Goal: Task Accomplishment & Management: Manage account settings

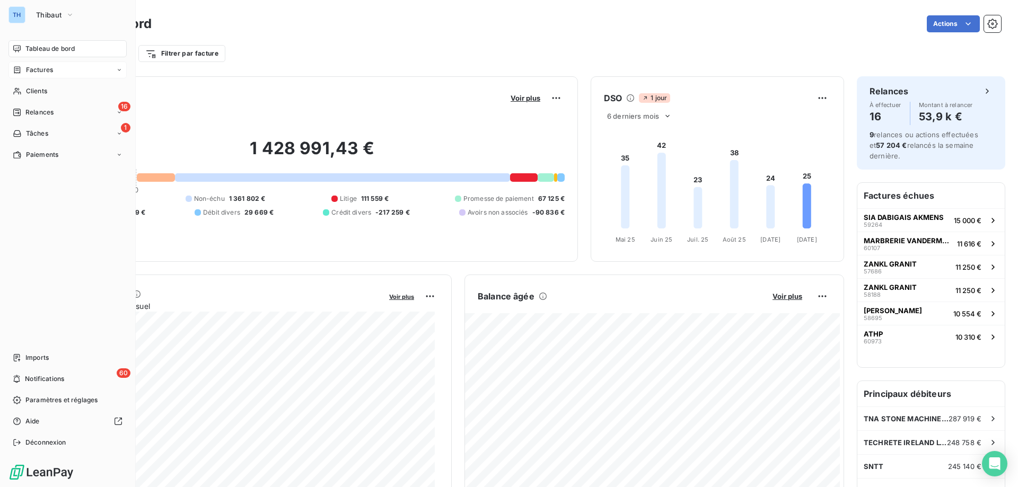
click at [48, 73] on span "Factures" at bounding box center [39, 70] width 27 height 10
click at [45, 71] on span "Factures" at bounding box center [39, 70] width 27 height 10
click at [43, 66] on span "Factures" at bounding box center [39, 70] width 27 height 10
click at [38, 112] on span "Avoirs" at bounding box center [34, 113] width 19 height 10
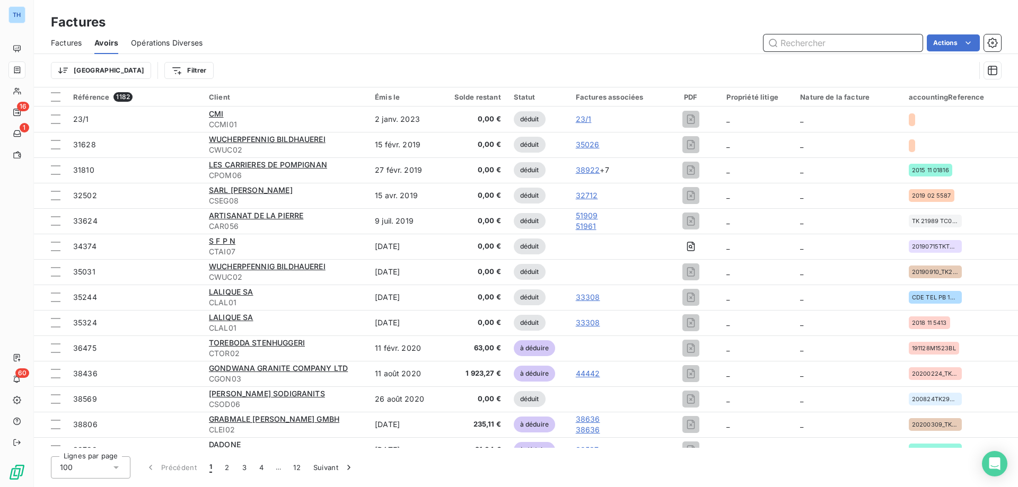
click at [796, 42] on input "text" at bounding box center [843, 42] width 159 height 17
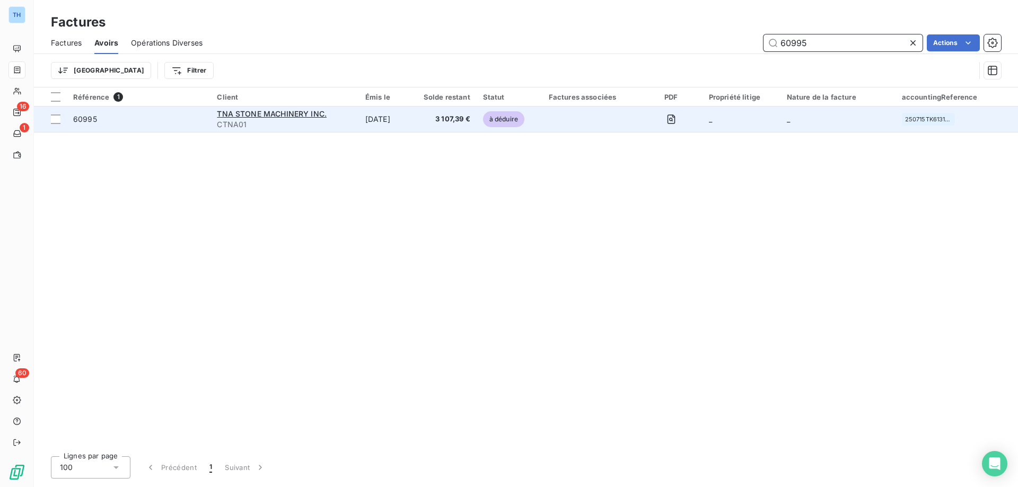
type input "60995"
click at [397, 119] on td "[DATE]" at bounding box center [382, 119] width 46 height 25
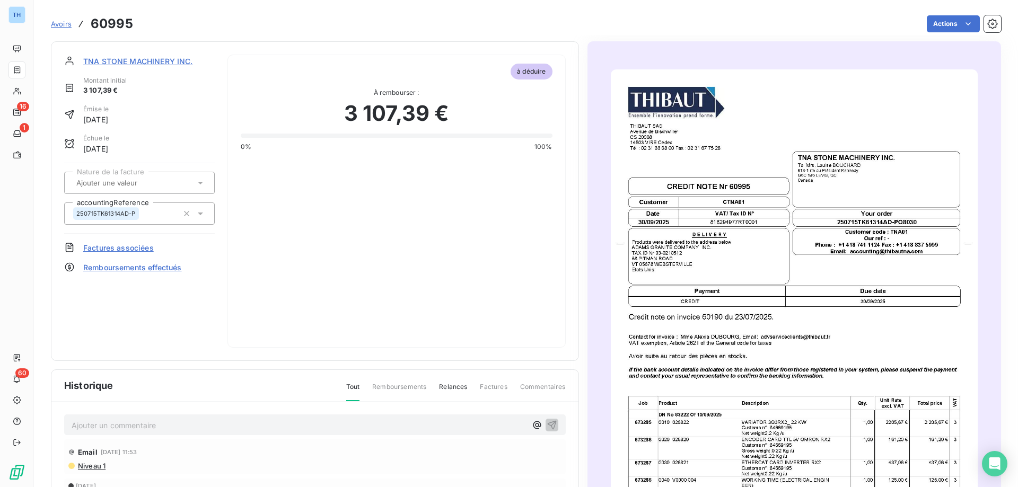
click at [167, 60] on span "TNA STONE MACHINERY INC." at bounding box center [138, 61] width 110 height 11
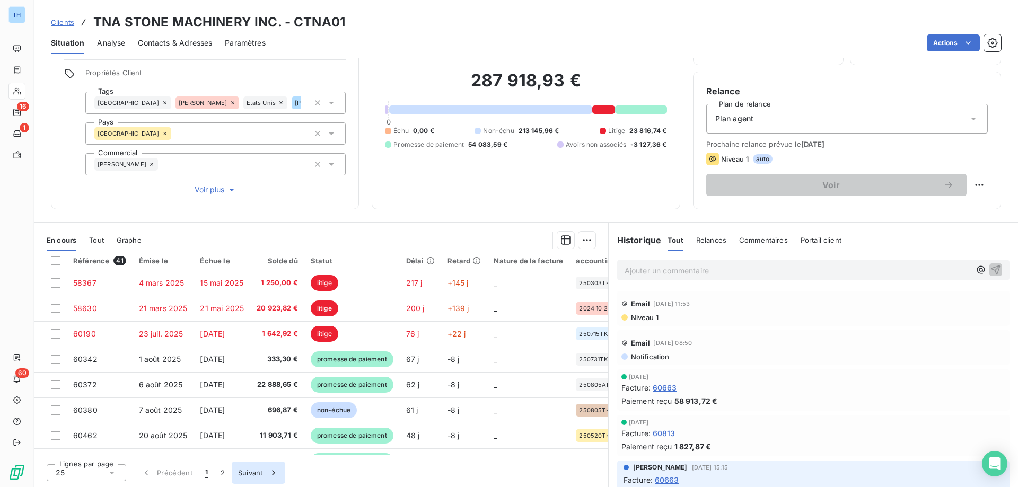
click at [255, 476] on button "Suivant" at bounding box center [259, 473] width 54 height 22
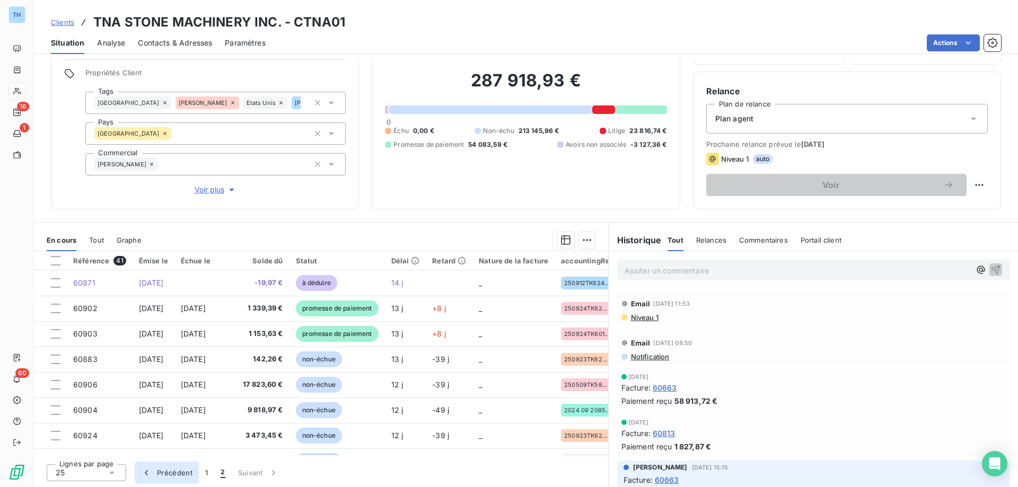
click at [163, 471] on button "Précédent" at bounding box center [167, 473] width 64 height 22
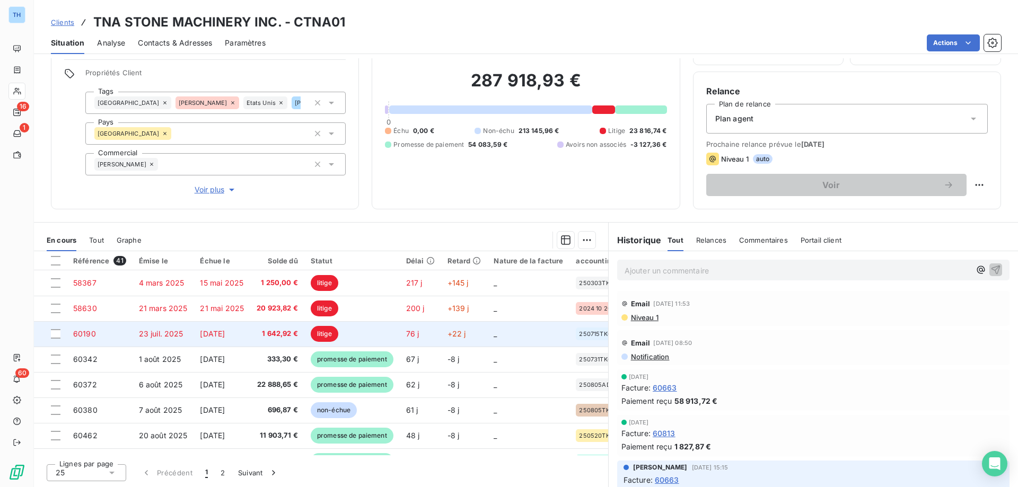
click at [204, 338] on td "[DATE]" at bounding box center [222, 333] width 57 height 25
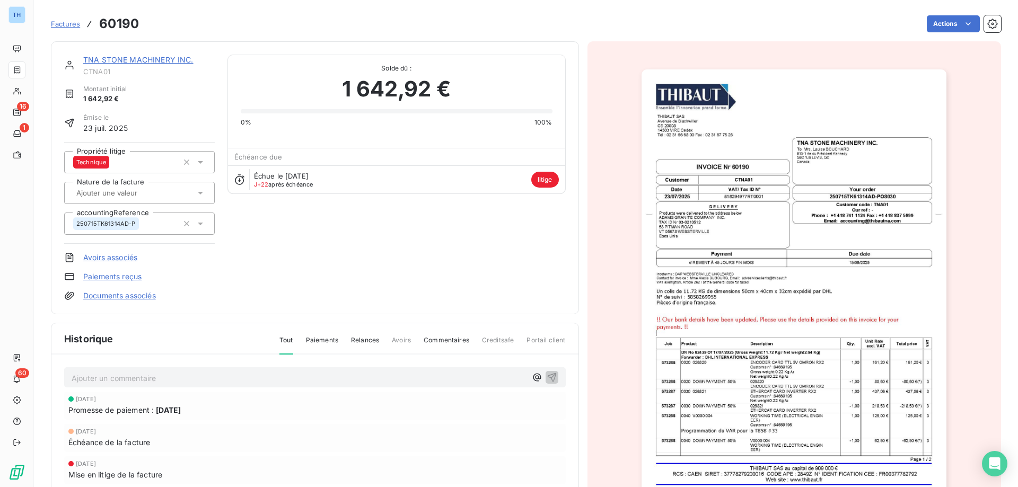
click at [140, 60] on link "TNA STONE MACHINERY INC." at bounding box center [138, 59] width 110 height 9
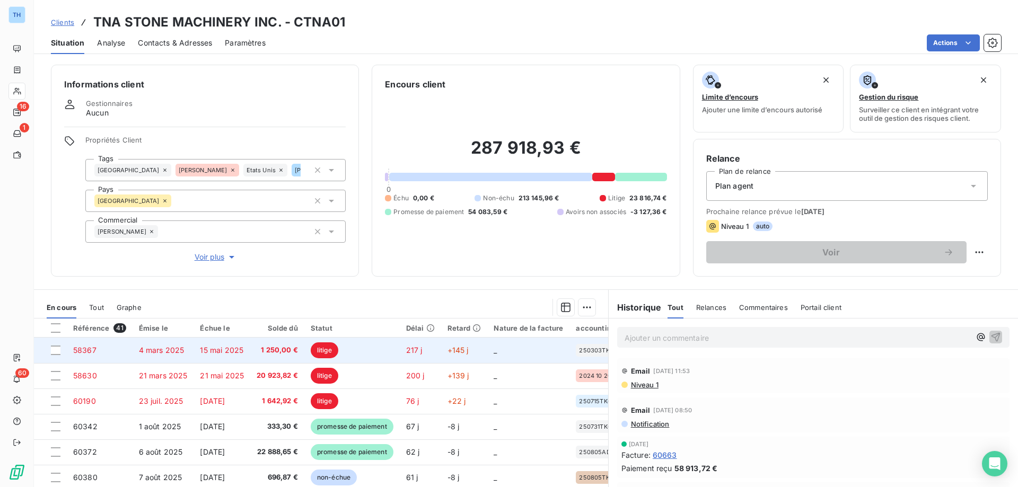
scroll to position [67, 0]
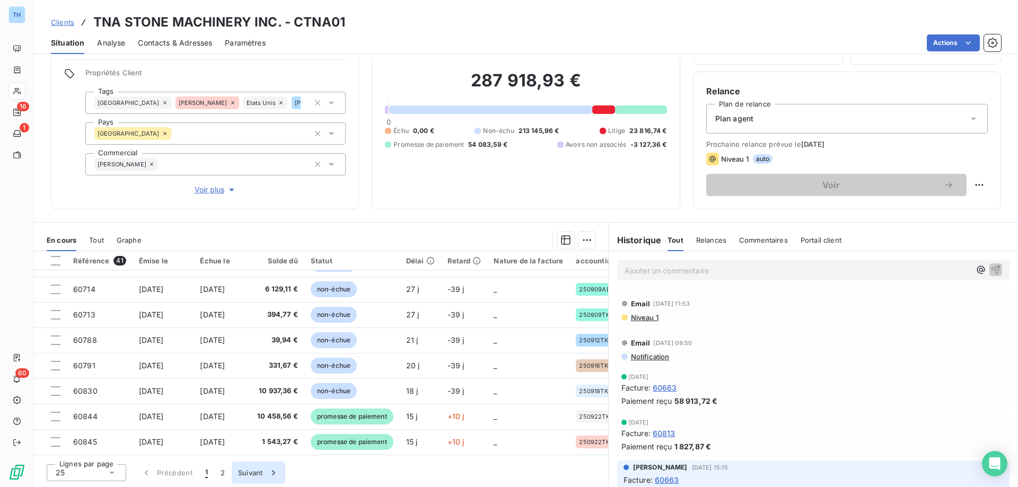
click at [270, 472] on icon "button" at bounding box center [273, 473] width 11 height 11
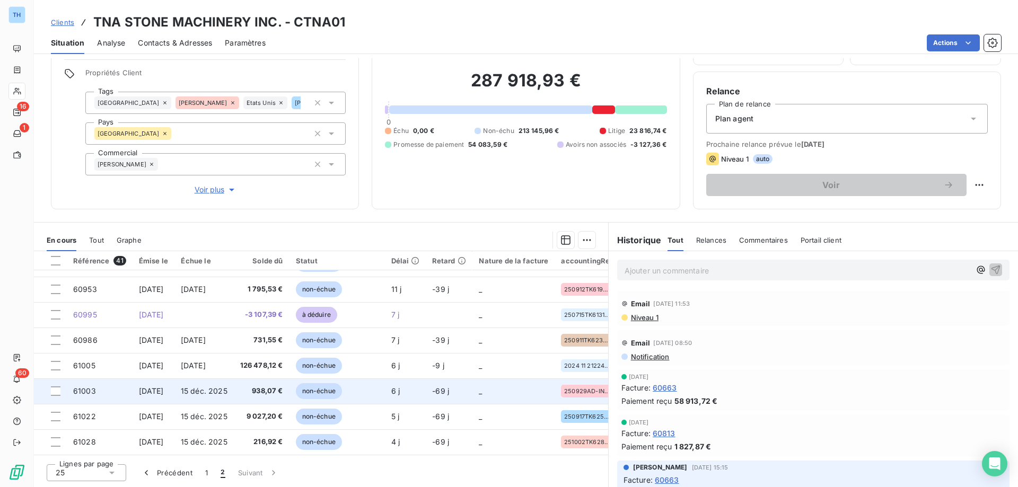
scroll to position [227, 0]
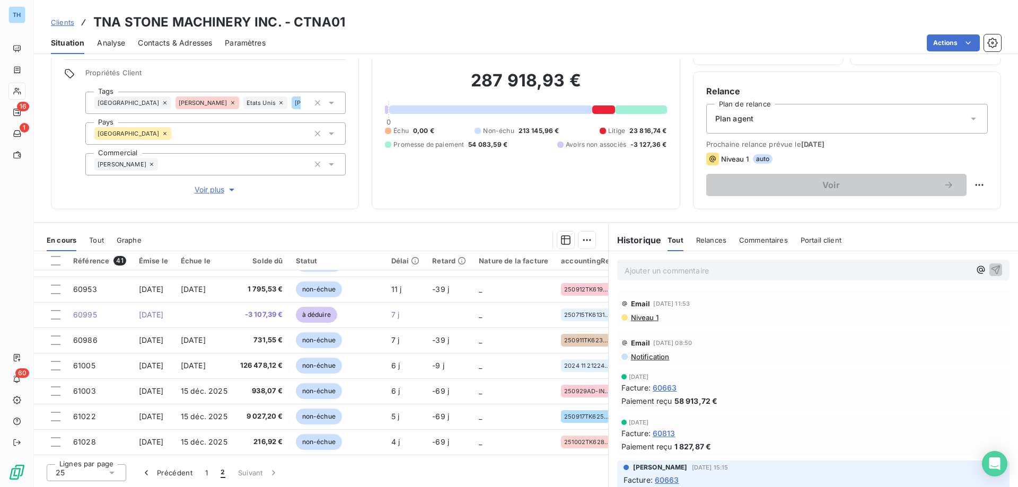
click at [188, 475] on button "Précédent" at bounding box center [167, 473] width 64 height 22
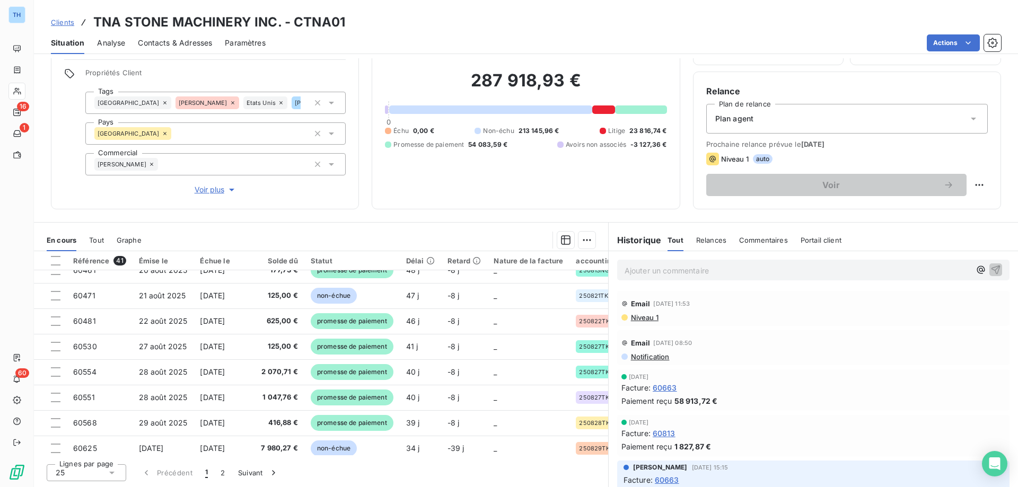
scroll to position [0, 0]
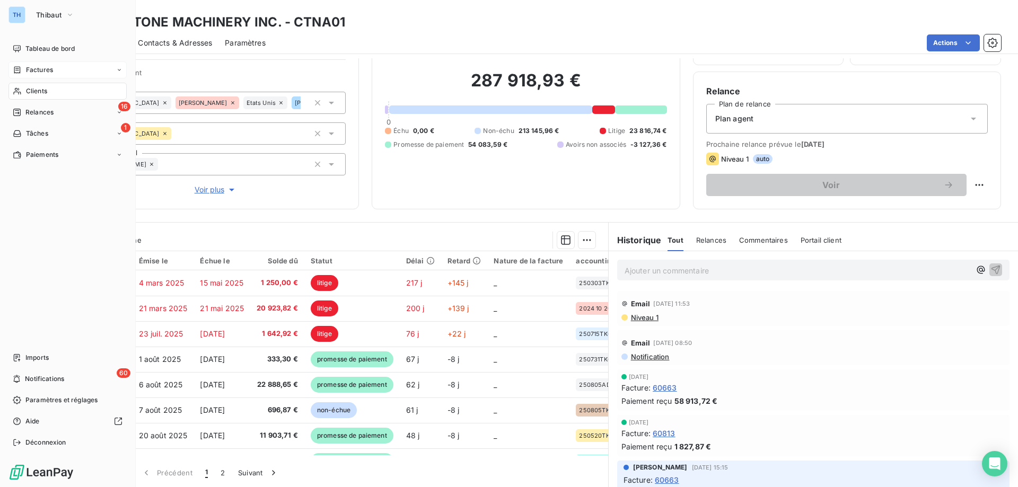
click at [37, 74] on span "Factures" at bounding box center [39, 70] width 27 height 10
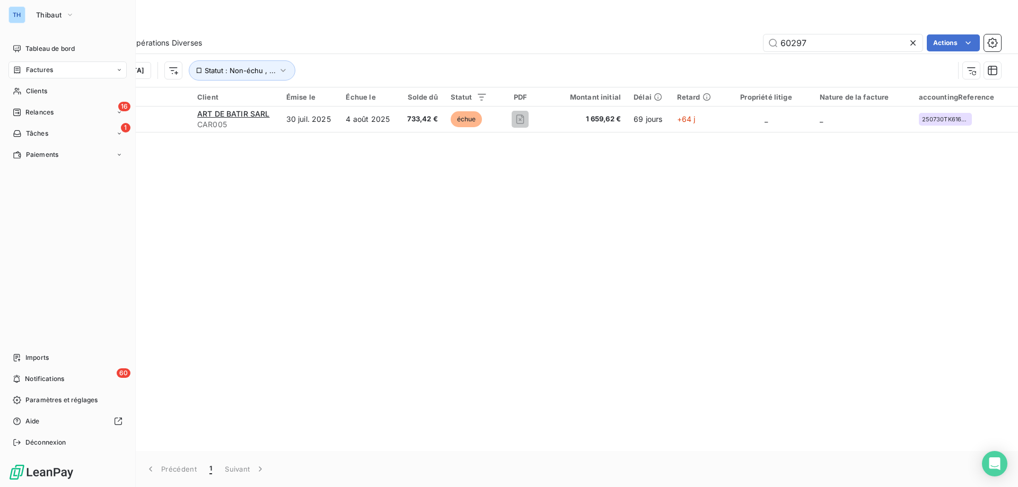
click at [108, 71] on div "Factures" at bounding box center [67, 70] width 118 height 17
click at [39, 111] on span "Avoirs" at bounding box center [34, 113] width 19 height 10
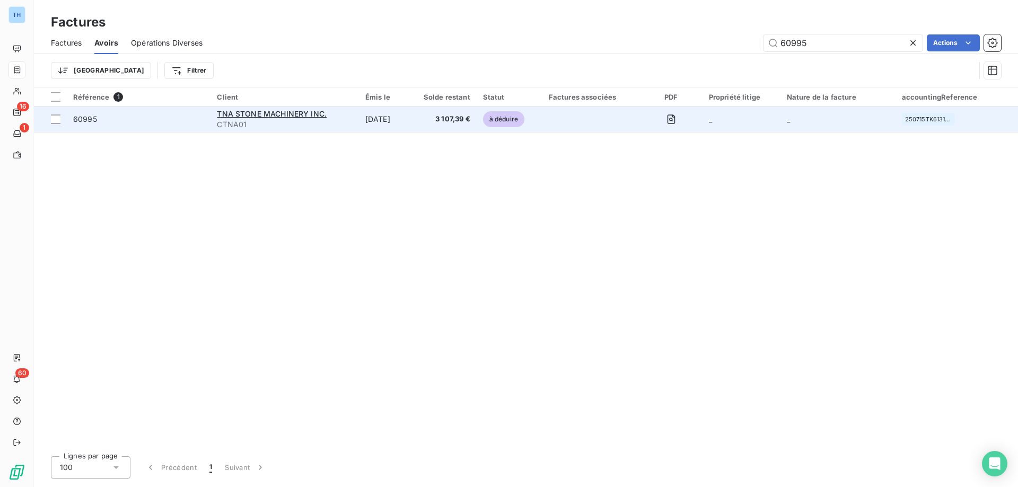
click at [365, 118] on td "[DATE]" at bounding box center [382, 119] width 46 height 25
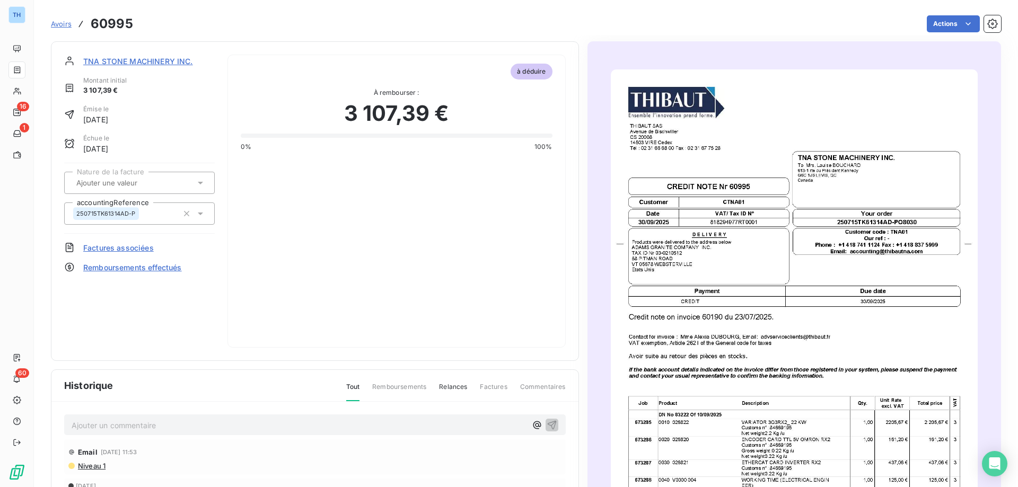
click at [156, 62] on span "TNA STONE MACHINERY INC." at bounding box center [138, 61] width 110 height 11
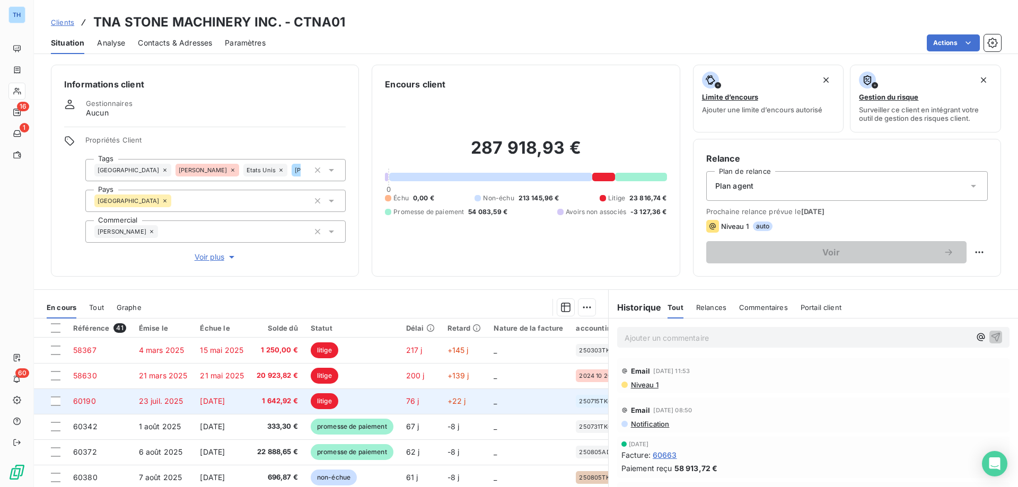
click at [355, 402] on td "litige" at bounding box center [351, 401] width 95 height 25
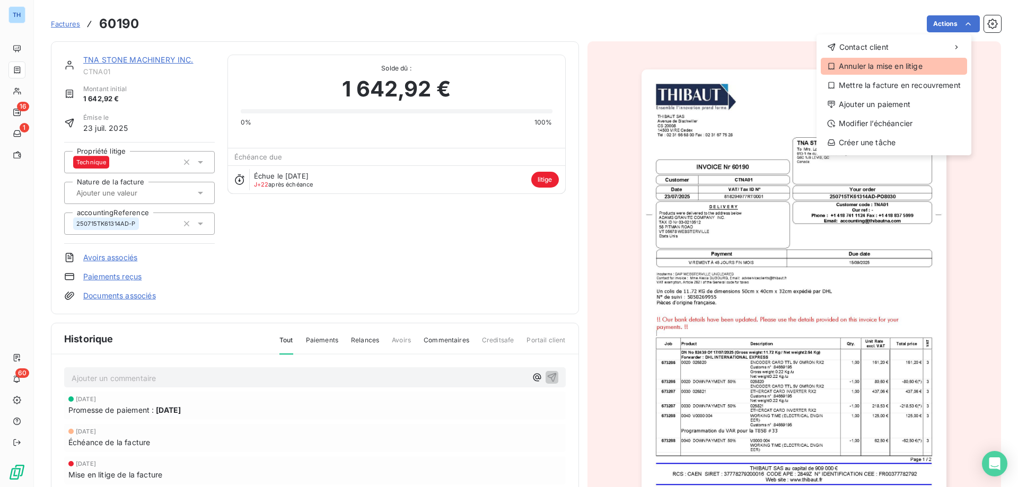
click at [881, 60] on div "Annuler la mise en litige" at bounding box center [894, 66] width 146 height 17
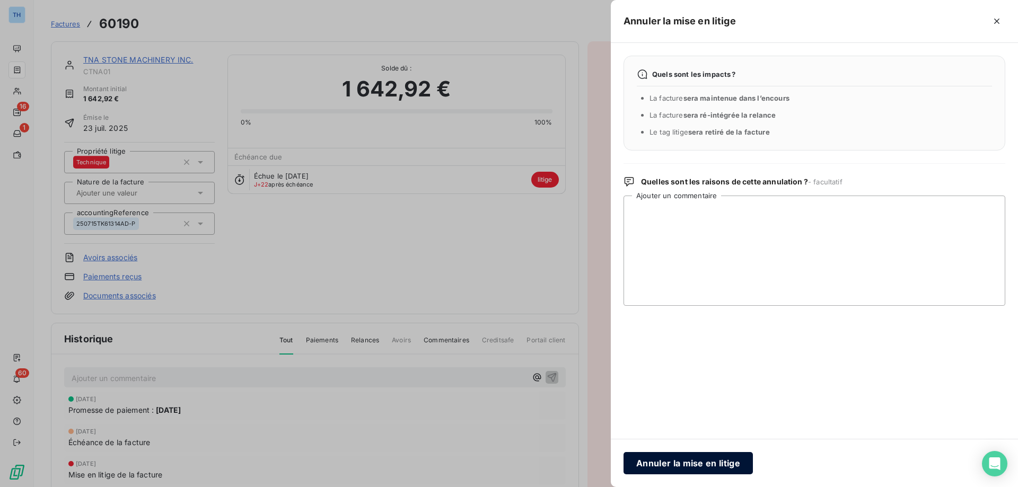
click at [673, 464] on button "Annuler la mise en litige" at bounding box center [688, 463] width 129 height 22
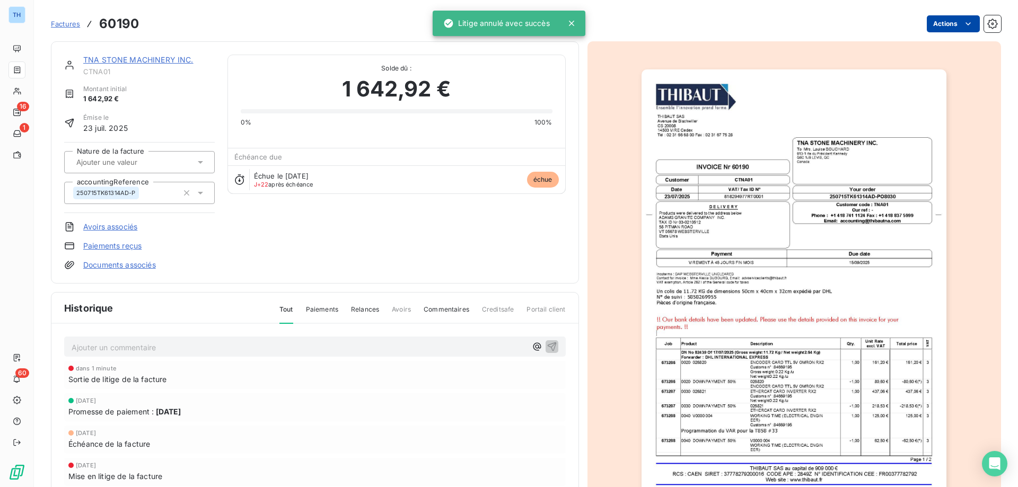
click at [954, 24] on html "TH 16 1 60 Factures 60190 Actions TNA STONE MACHINERY INC. CTNA01 Montant initi…" at bounding box center [509, 243] width 1018 height 487
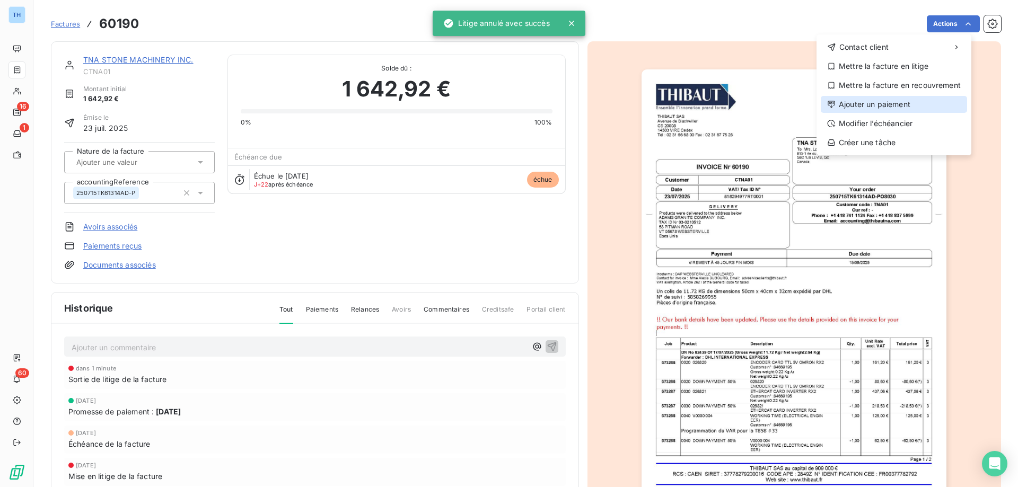
click at [878, 103] on div "Ajouter un paiement" at bounding box center [894, 104] width 146 height 17
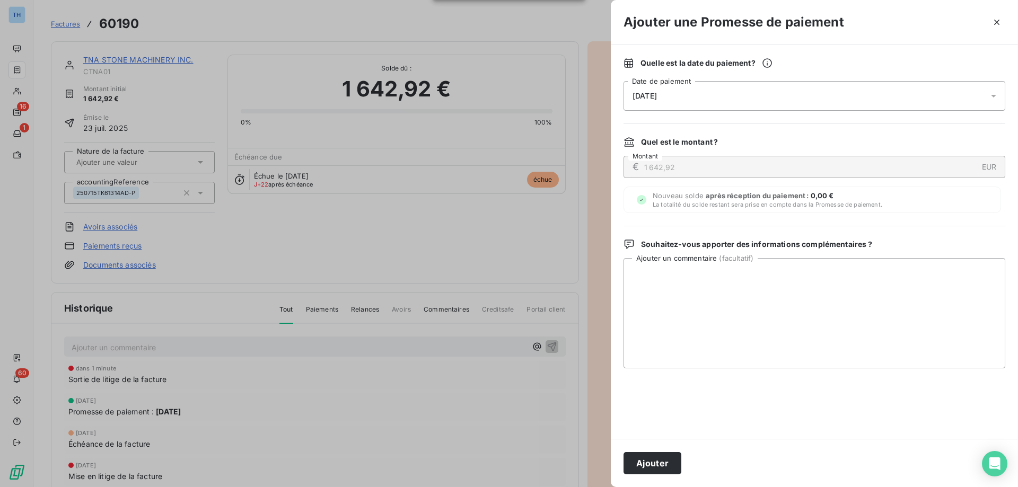
click at [777, 99] on div "[DATE]" at bounding box center [815, 96] width 382 height 30
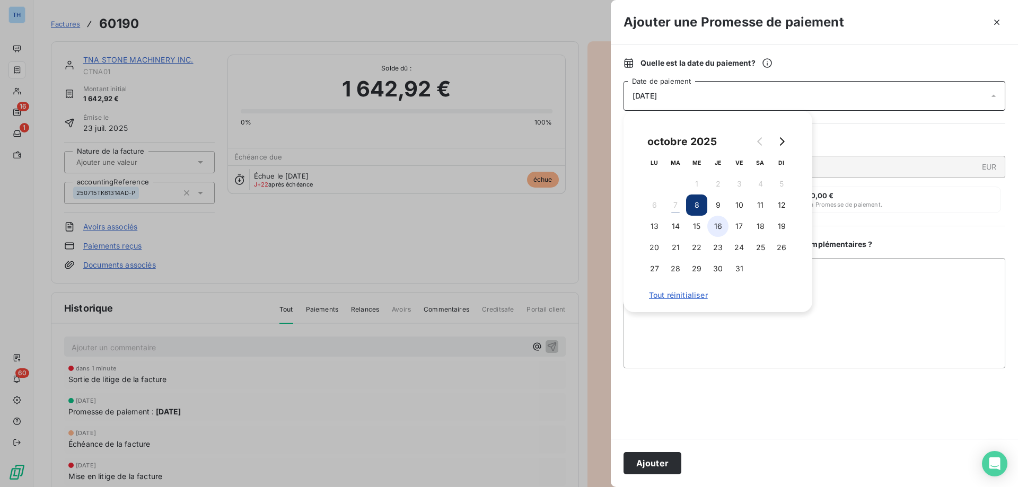
click at [719, 226] on button "16" at bounding box center [717, 226] width 21 height 21
click at [650, 457] on button "Ajouter" at bounding box center [653, 463] width 58 height 22
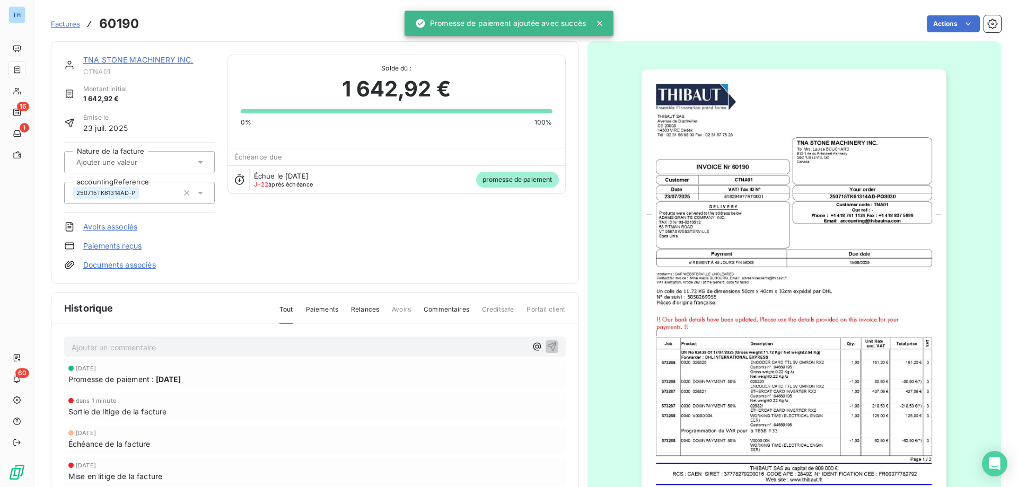
click at [148, 60] on link "TNA STONE MACHINERY INC." at bounding box center [138, 59] width 110 height 9
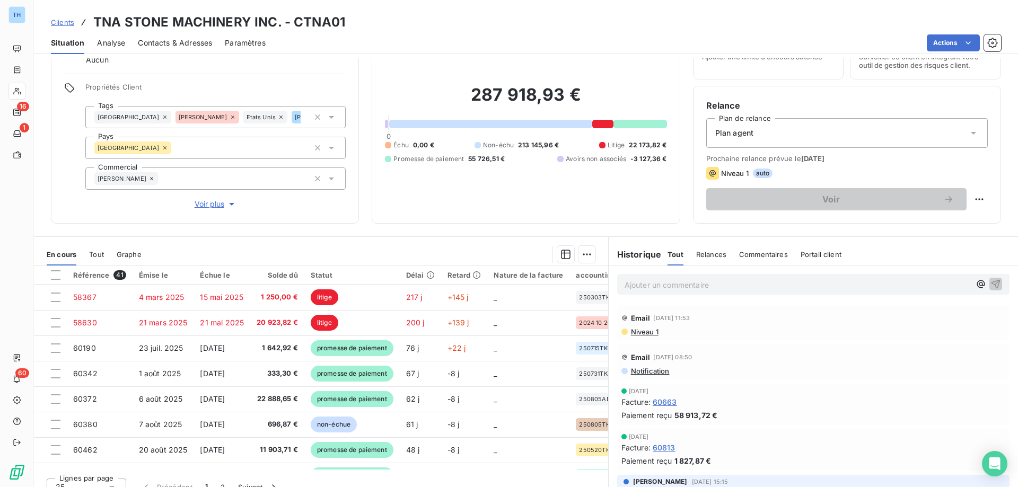
scroll to position [67, 0]
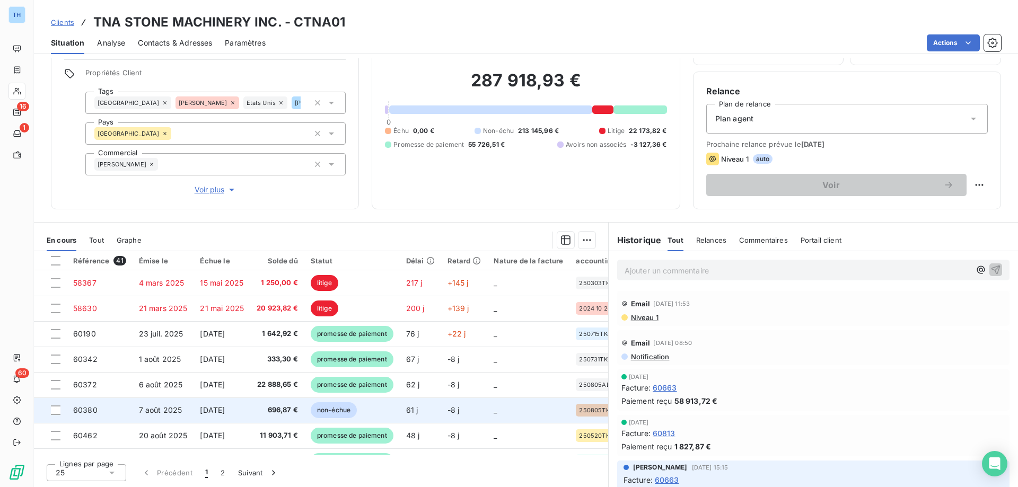
click at [380, 405] on td "non-échue" at bounding box center [351, 410] width 95 height 25
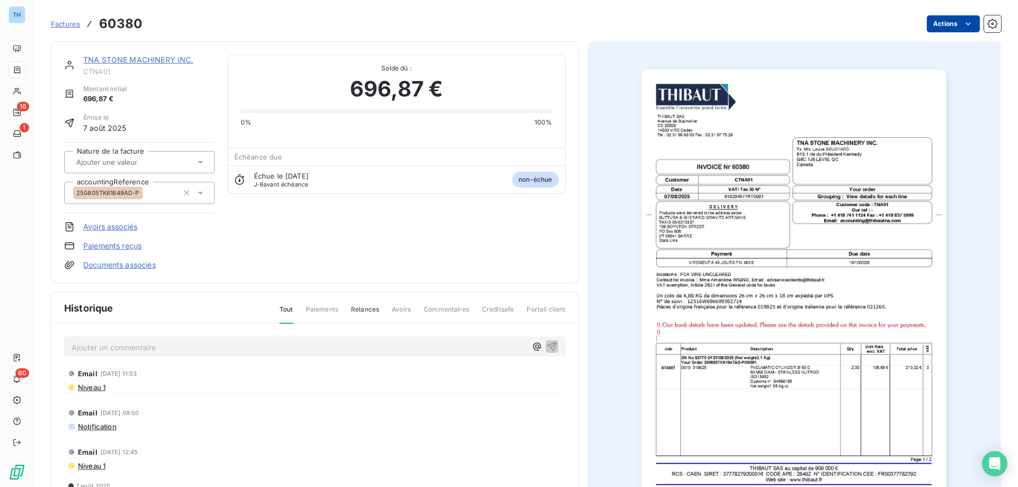
click at [937, 22] on html "TH 16 1 60 Factures 60380 Actions TNA STONE MACHINERY INC. CTNA01 Montant initi…" at bounding box center [509, 243] width 1018 height 487
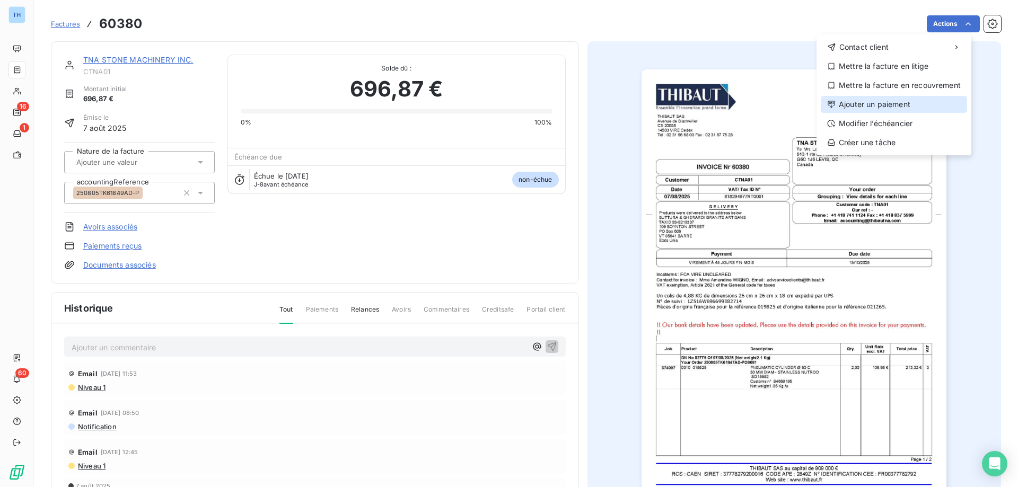
click at [872, 103] on div "Ajouter un paiement" at bounding box center [894, 104] width 146 height 17
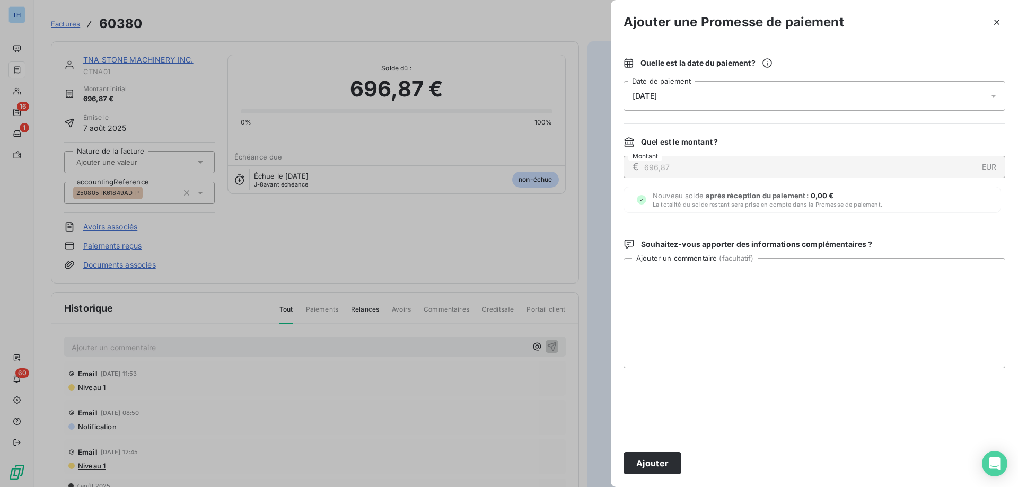
click at [702, 102] on div "[DATE]" at bounding box center [815, 96] width 382 height 30
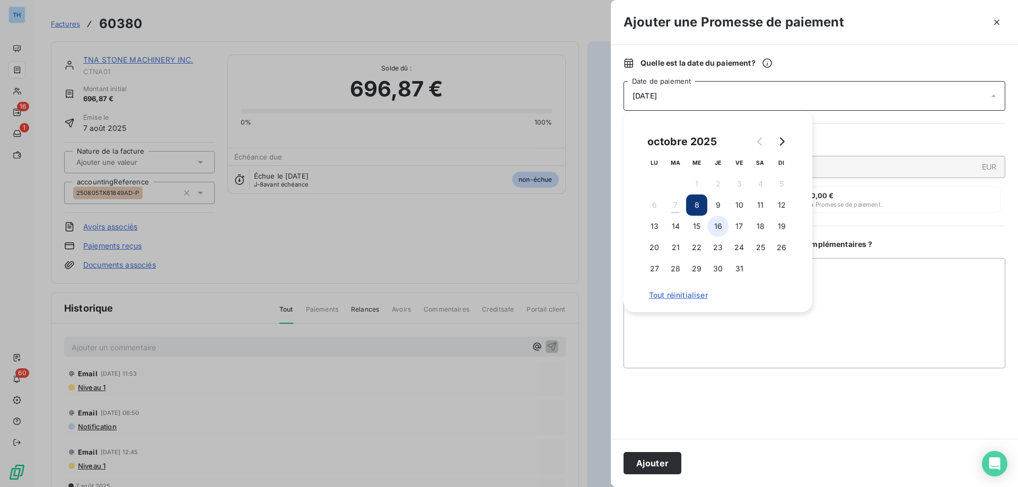
click at [716, 224] on button "16" at bounding box center [717, 226] width 21 height 21
drag, startPoint x: 648, startPoint y: 467, endPoint x: 646, endPoint y: 460, distance: 6.7
click at [648, 467] on button "Ajouter" at bounding box center [653, 463] width 58 height 22
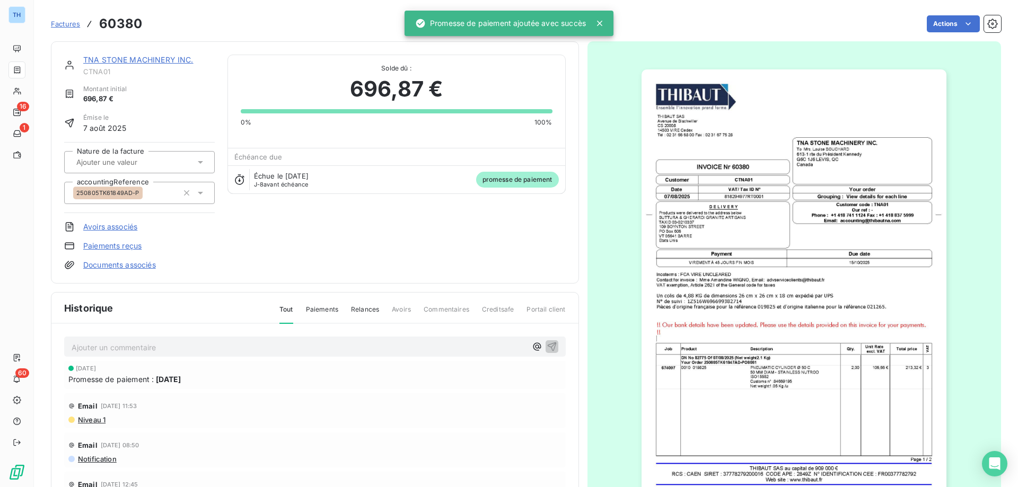
click at [140, 58] on link "TNA STONE MACHINERY INC." at bounding box center [138, 59] width 110 height 9
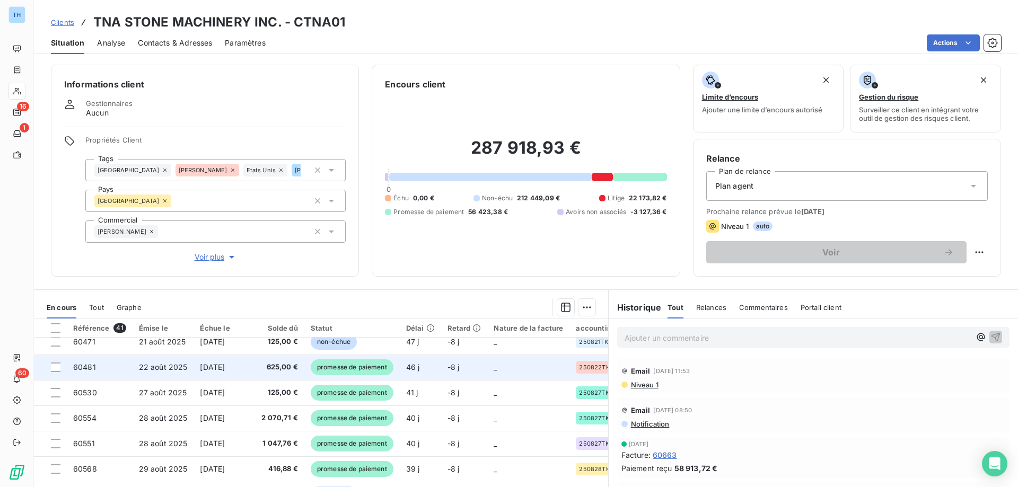
scroll to position [159, 0]
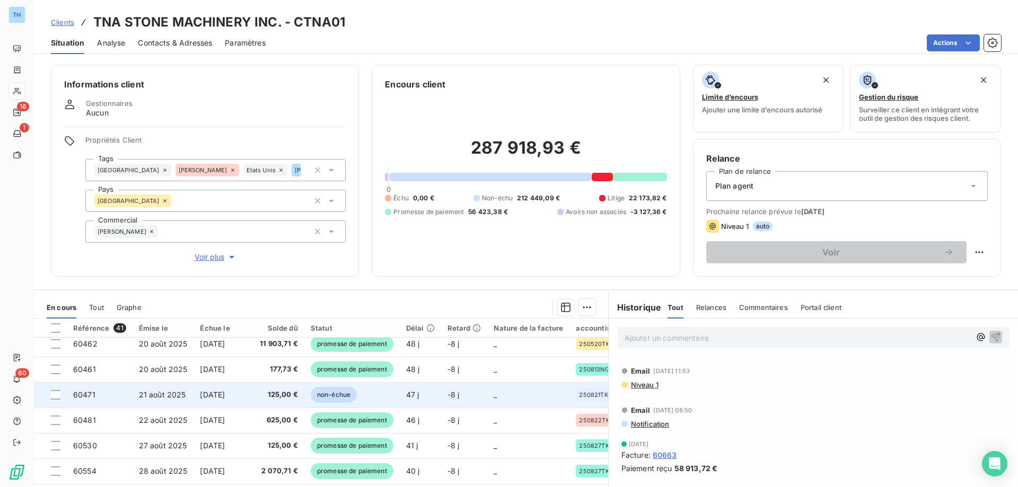
click at [386, 393] on td "non-échue" at bounding box center [351, 394] width 95 height 25
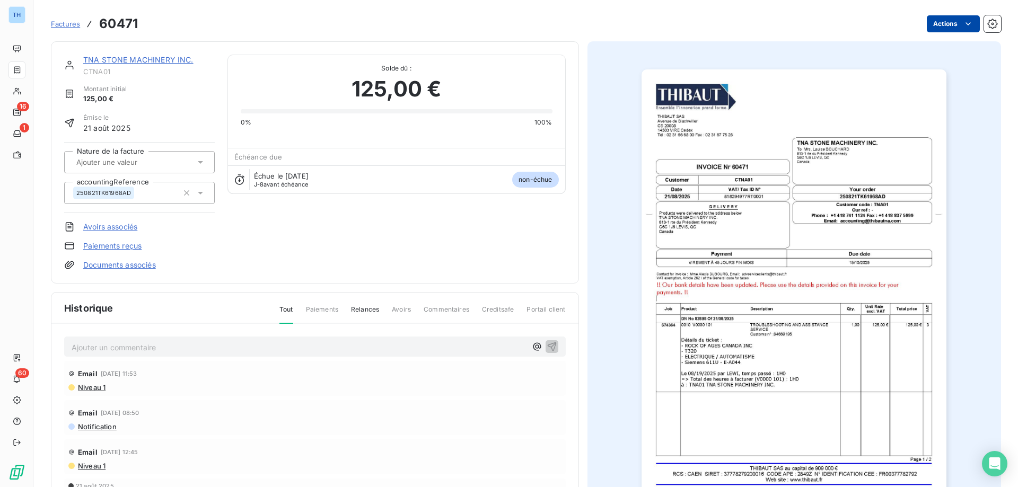
click at [930, 23] on html "TH 16 1 60 Factures 60471 Actions TNA STONE MACHINERY INC. CTNA01 Montant initi…" at bounding box center [509, 243] width 1018 height 487
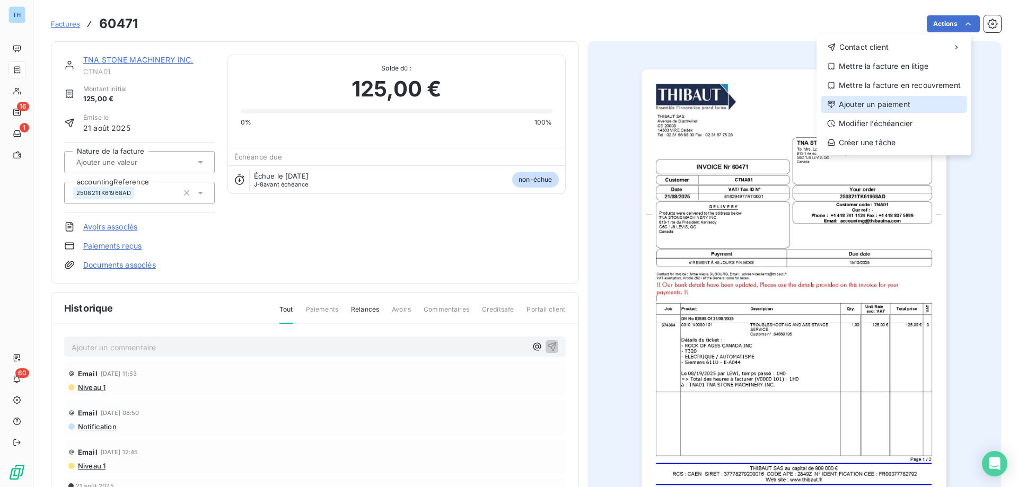
click at [872, 103] on div "Ajouter un paiement" at bounding box center [894, 104] width 146 height 17
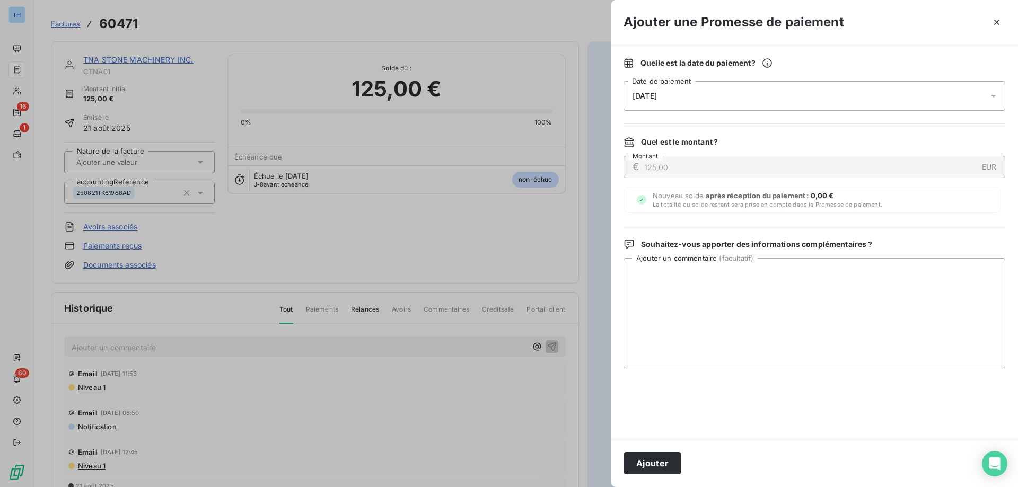
click at [731, 91] on div "[DATE]" at bounding box center [815, 96] width 382 height 30
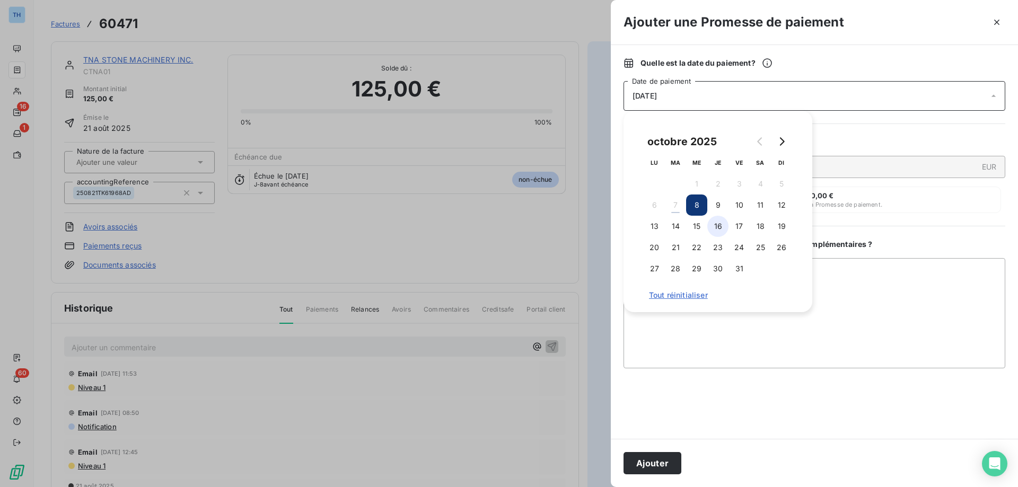
click at [714, 233] on button "16" at bounding box center [717, 226] width 21 height 21
click at [648, 459] on button "Ajouter" at bounding box center [653, 463] width 58 height 22
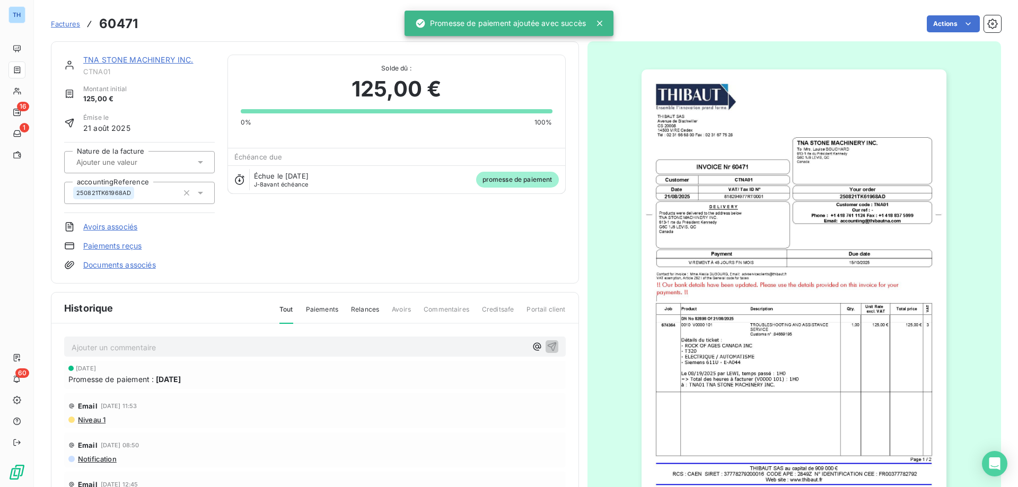
click at [163, 55] on link "TNA STONE MACHINERY INC." at bounding box center [138, 59] width 110 height 9
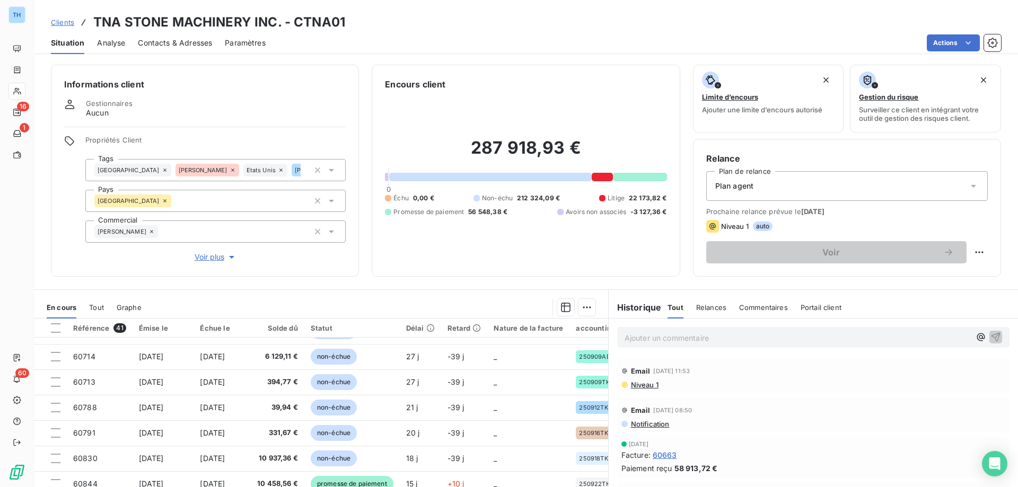
scroll to position [67, 0]
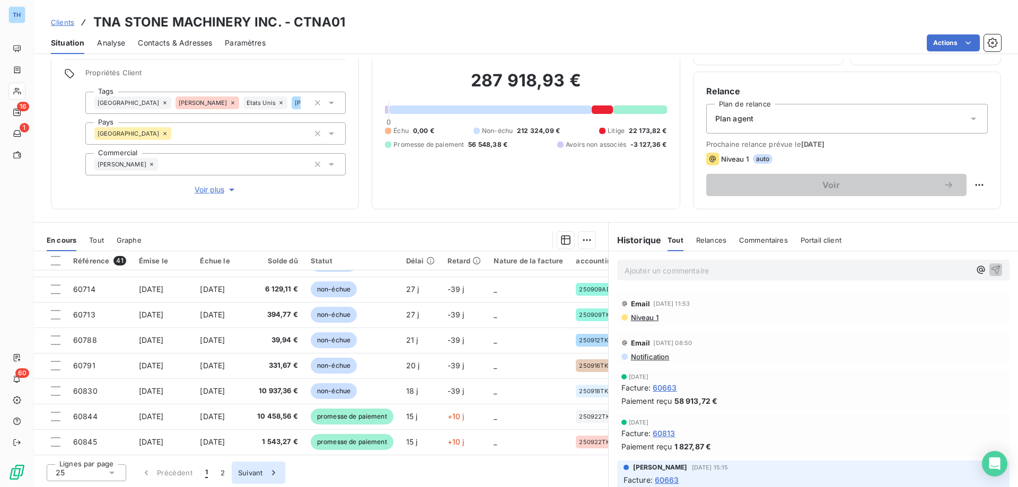
click at [262, 471] on button "Suivant" at bounding box center [259, 473] width 54 height 22
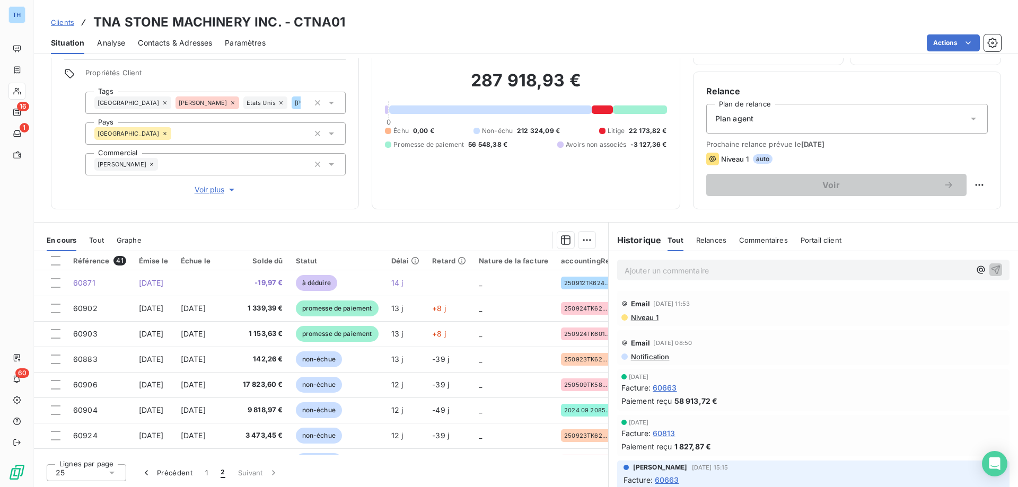
scroll to position [0, 0]
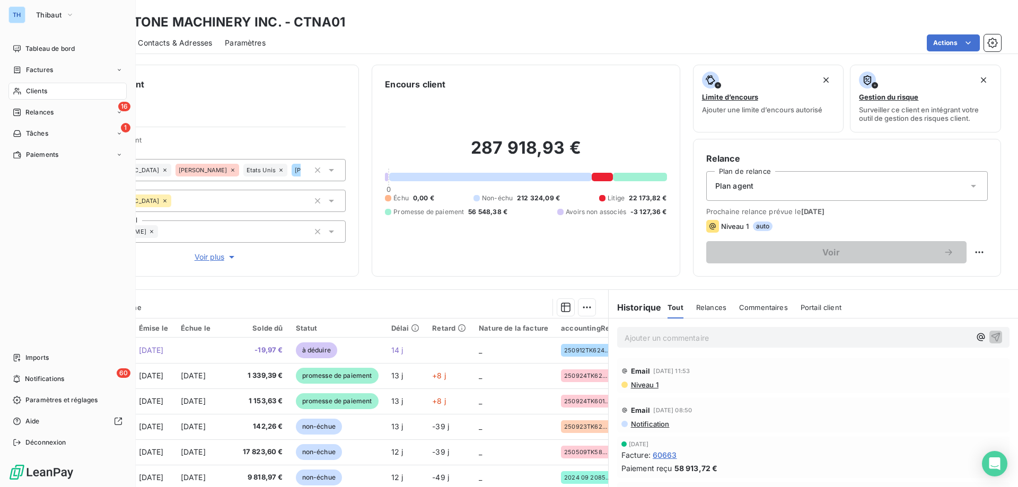
click at [23, 60] on nav "Tableau de bord Factures Clients 16 Relances 1 Tâches Paiements" at bounding box center [67, 101] width 118 height 123
click at [19, 67] on icon at bounding box center [17, 70] width 9 height 8
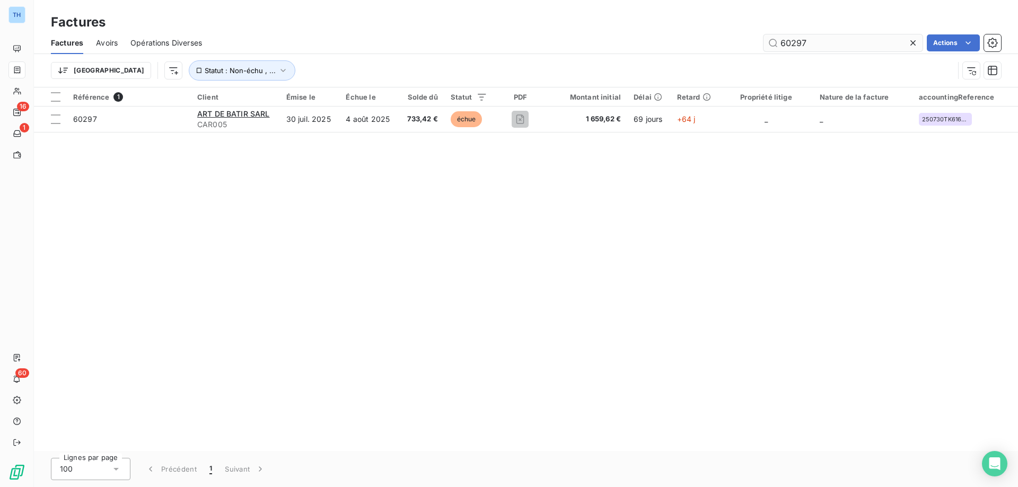
click at [836, 40] on input "60297" at bounding box center [843, 42] width 159 height 17
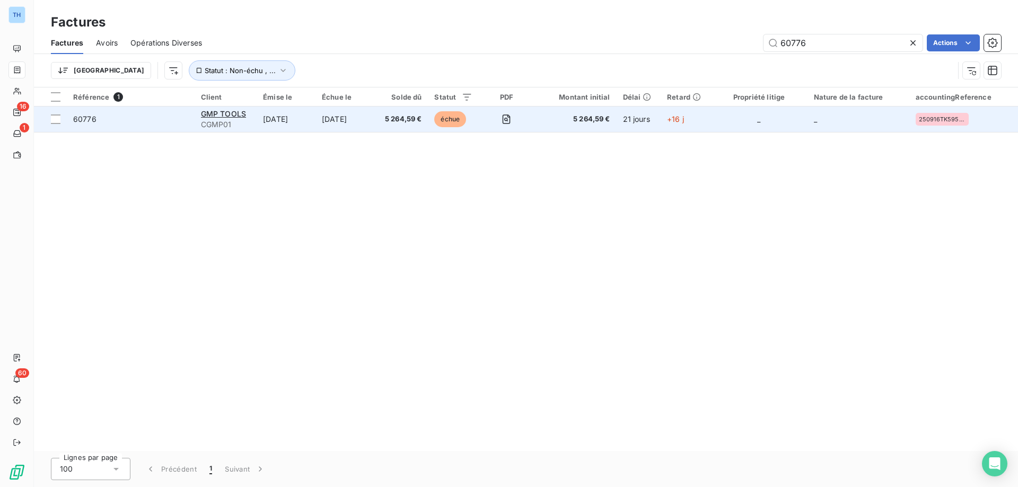
type input "60776"
click at [422, 127] on td "5 264,59 €" at bounding box center [401, 119] width 53 height 25
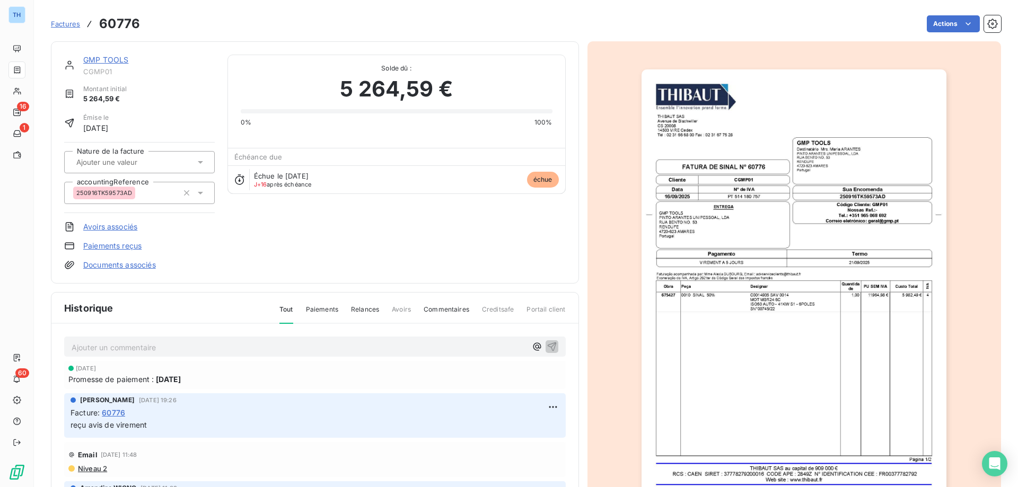
click at [102, 56] on link "GMP TOOLS" at bounding box center [105, 59] width 45 height 9
